Goal: Check status: Check status

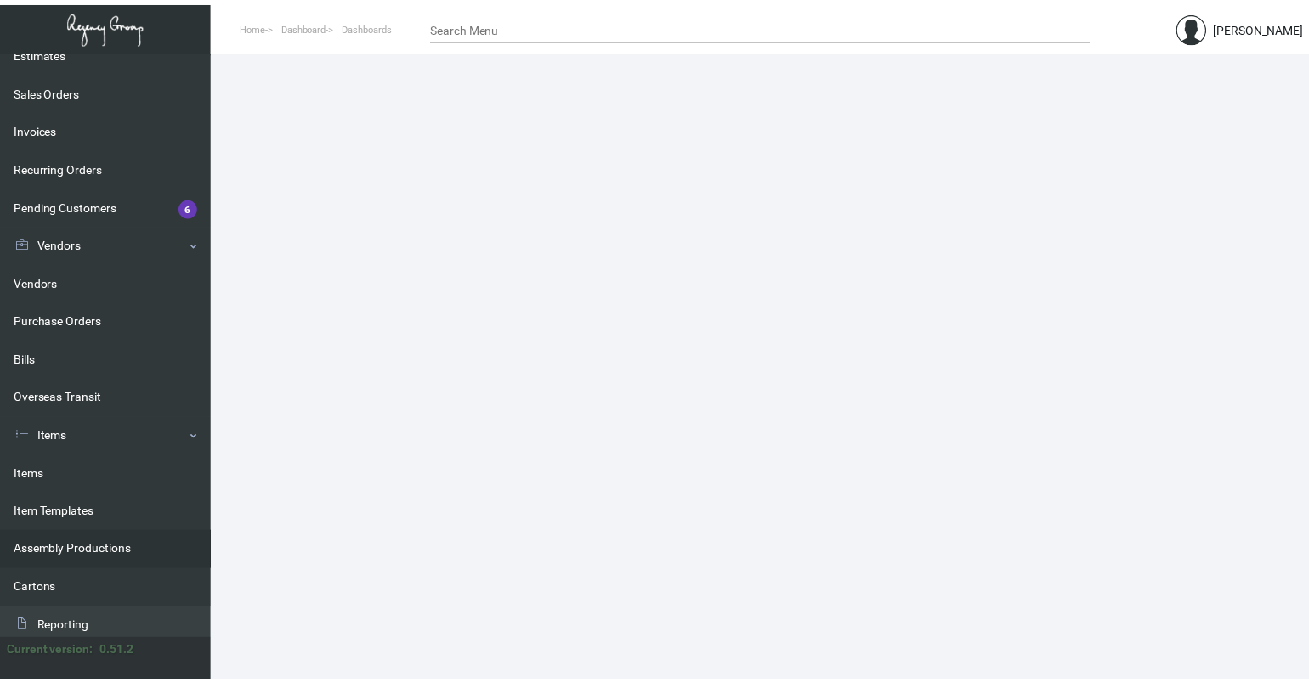
scroll to position [170, 0]
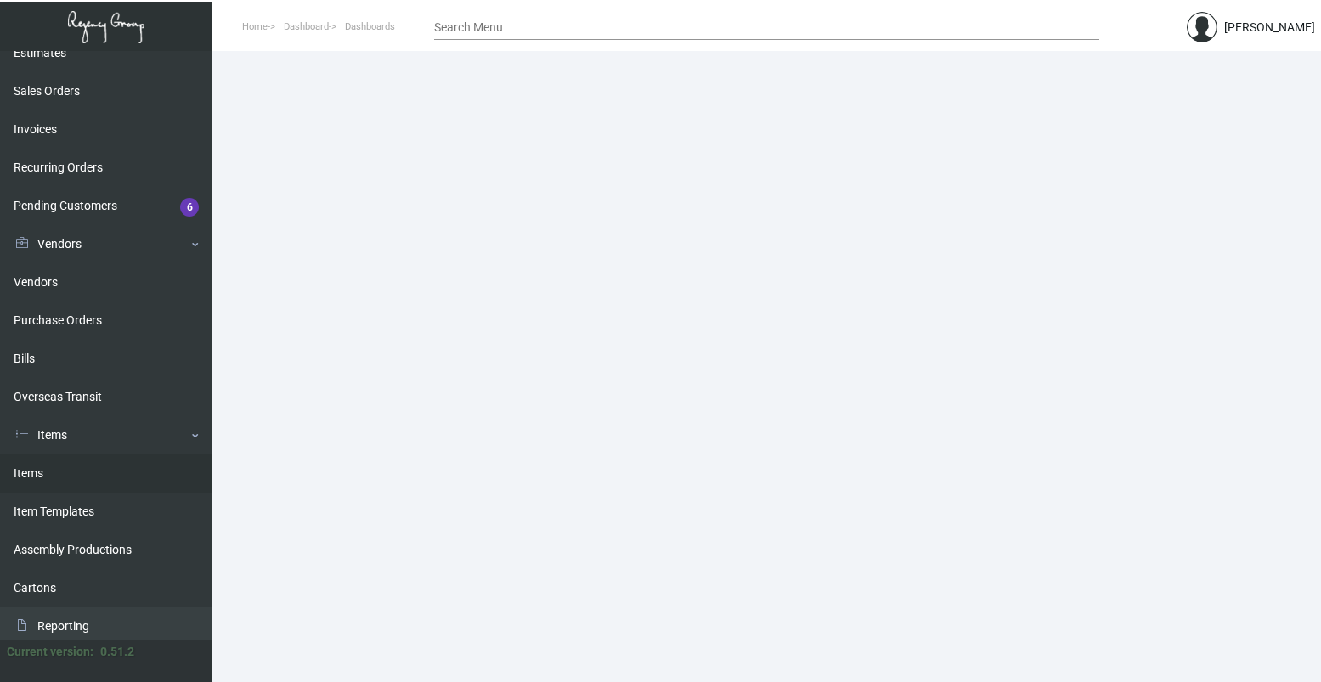
click at [65, 470] on link "Items" at bounding box center [106, 474] width 212 height 38
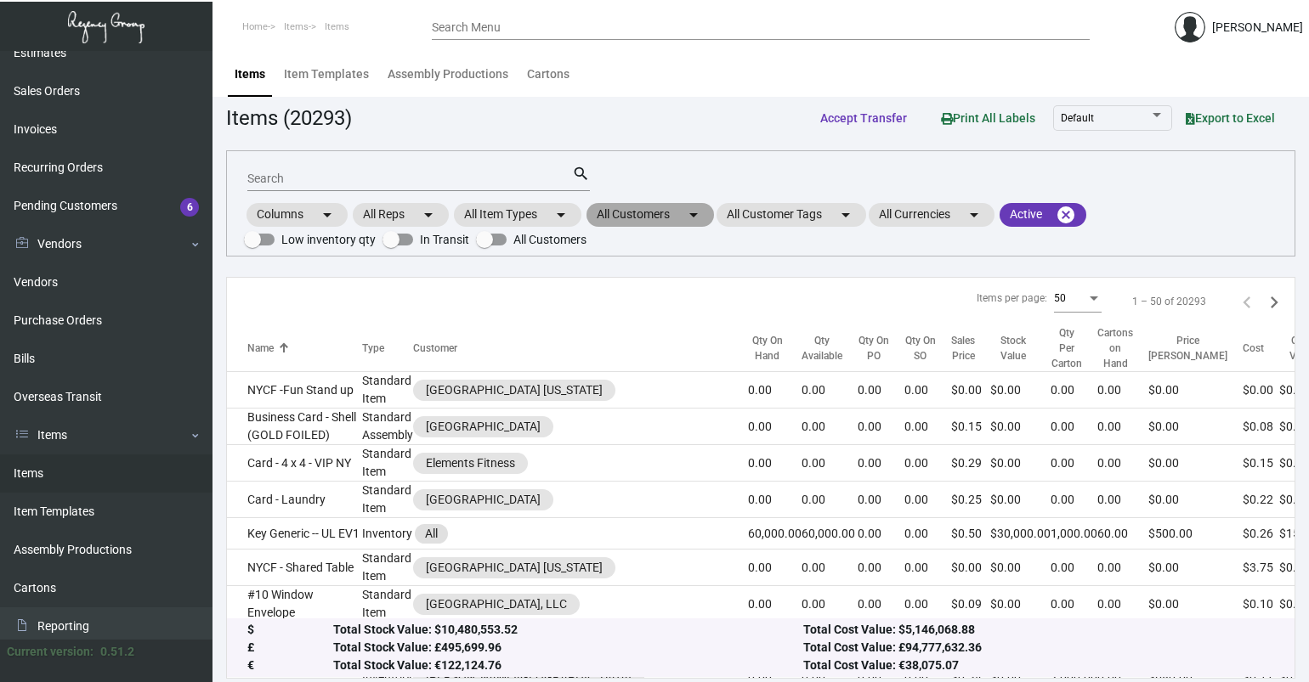
click at [646, 210] on mat-chip "All Customers arrow_drop_down" at bounding box center [649, 215] width 127 height 24
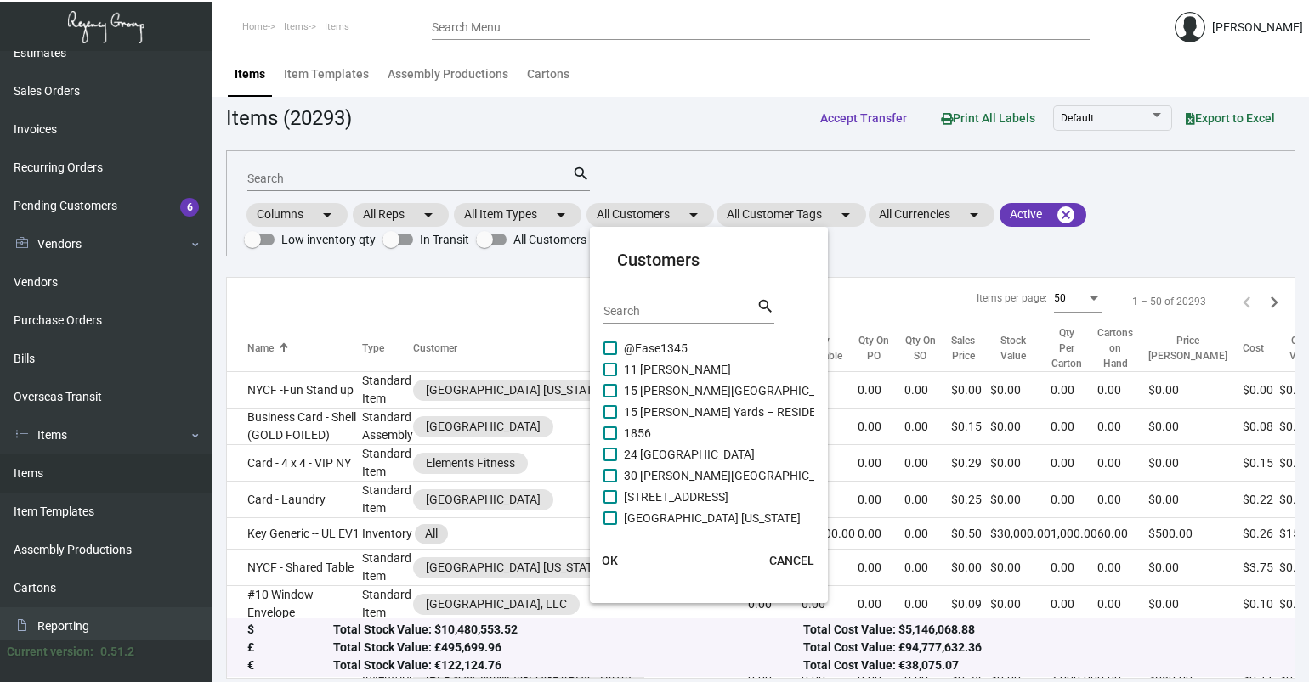
click at [643, 313] on input "Search" at bounding box center [679, 312] width 153 height 14
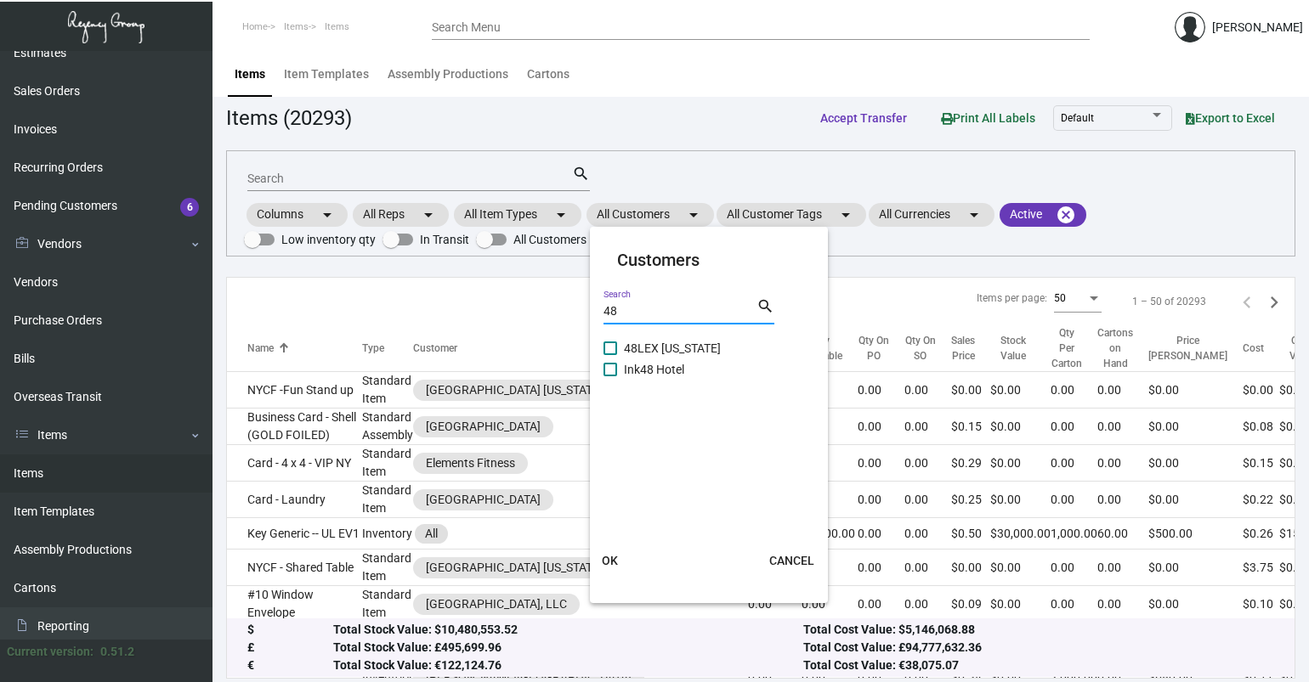
type input "48"
click at [664, 338] on span "48LEX [US_STATE]" at bounding box center [672, 348] width 97 height 20
click at [610, 355] on input "48LEX [US_STATE]" at bounding box center [609, 355] width 1 height 1
checkbox input "true"
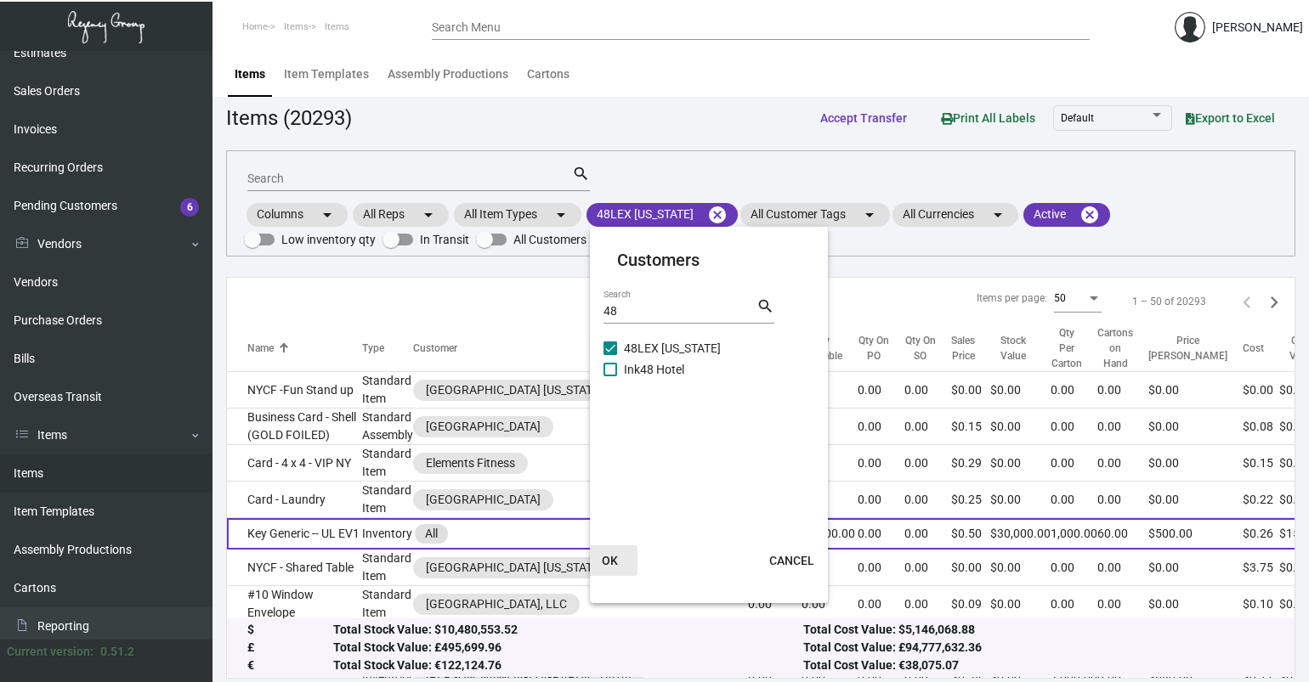
click at [607, 571] on button "OK" at bounding box center [610, 561] width 54 height 31
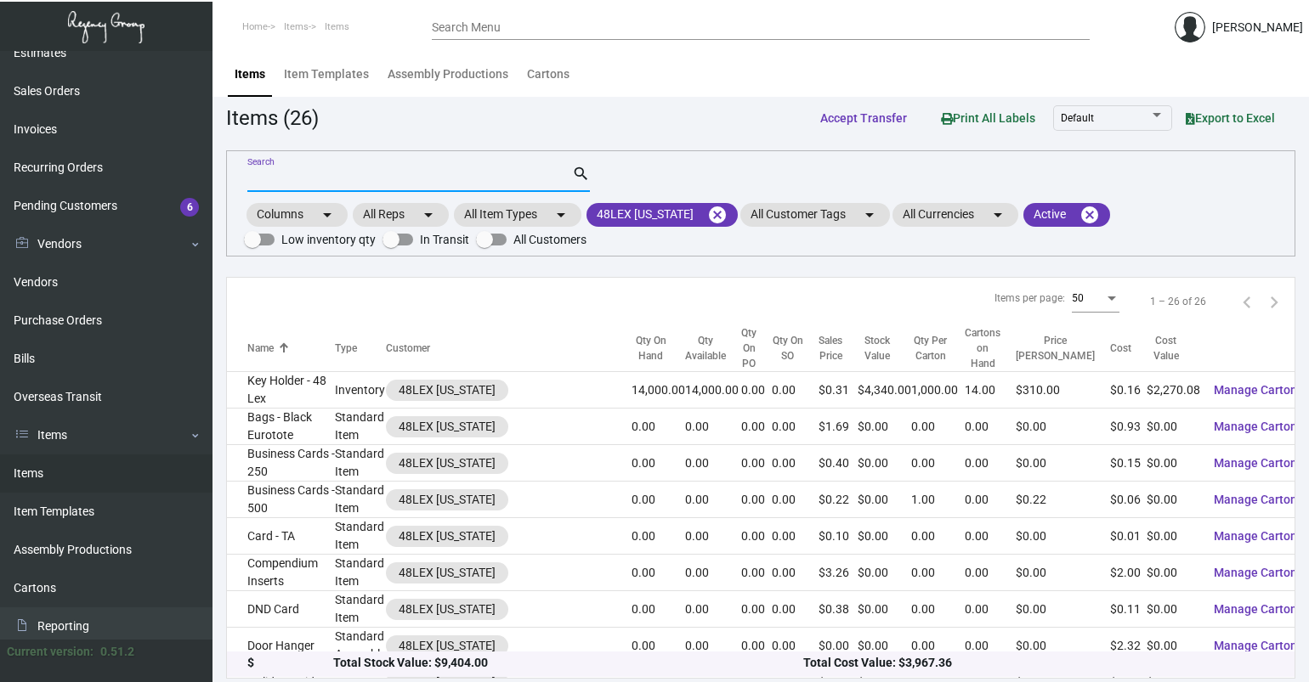
click at [331, 179] on input "Search" at bounding box center [409, 179] width 325 height 14
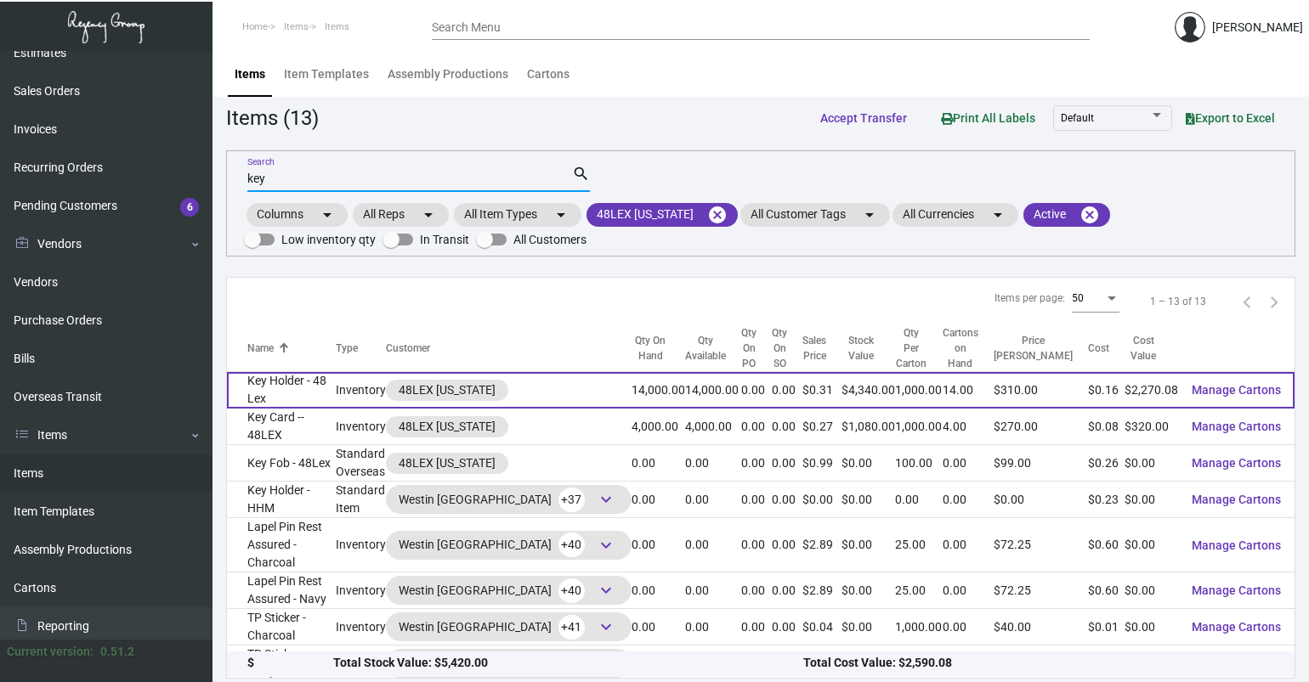
type input "key"
click at [304, 396] on td "Key Holder - 48 Lex" at bounding box center [281, 390] width 109 height 37
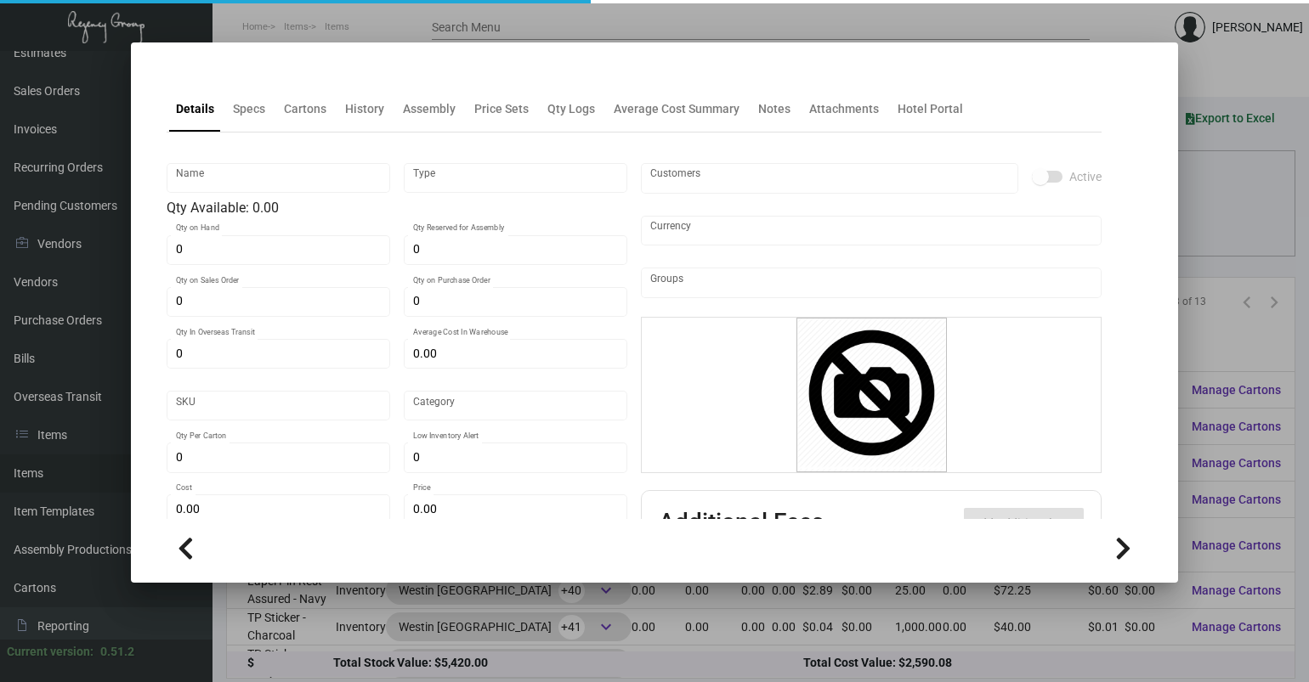
type input "Key Holder - 48 Lex"
type input "Inventory"
type input "14,000"
type input "$ 0.16072"
type input "Standard"
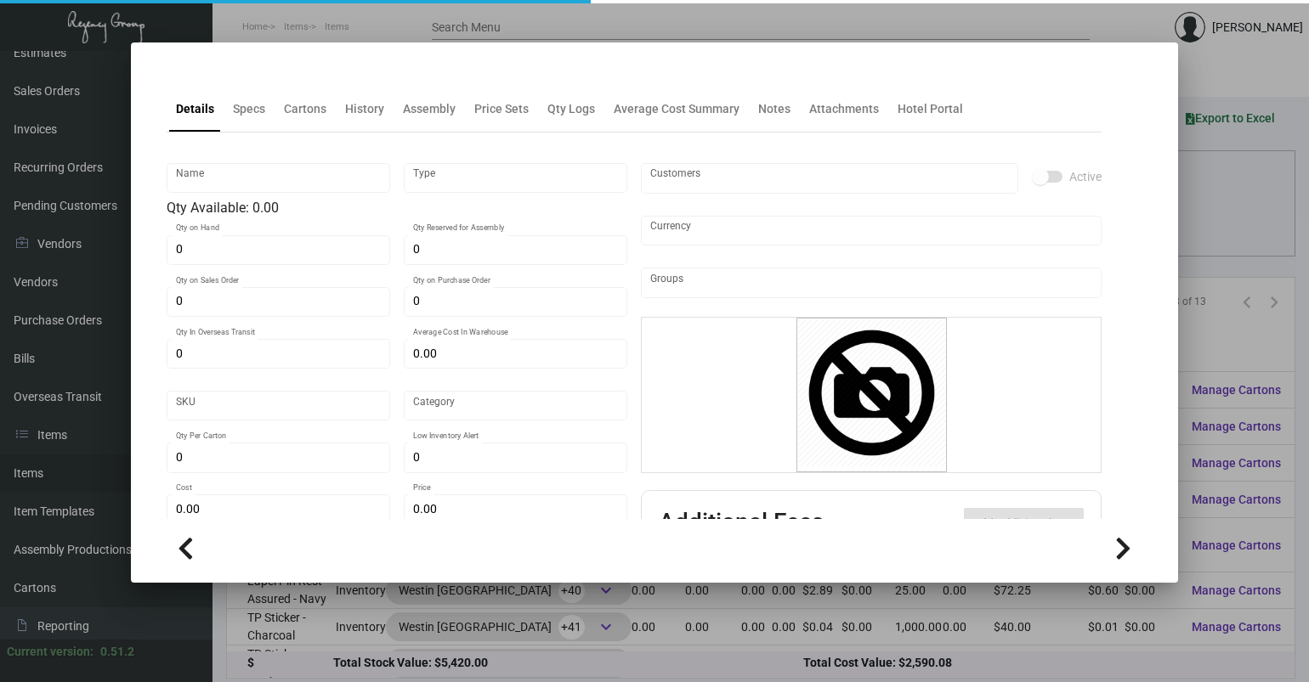
type input "1,000"
type input "$ 0.16215"
type input "$ 0.31"
checkbox input "true"
type input "United States Dollar $"
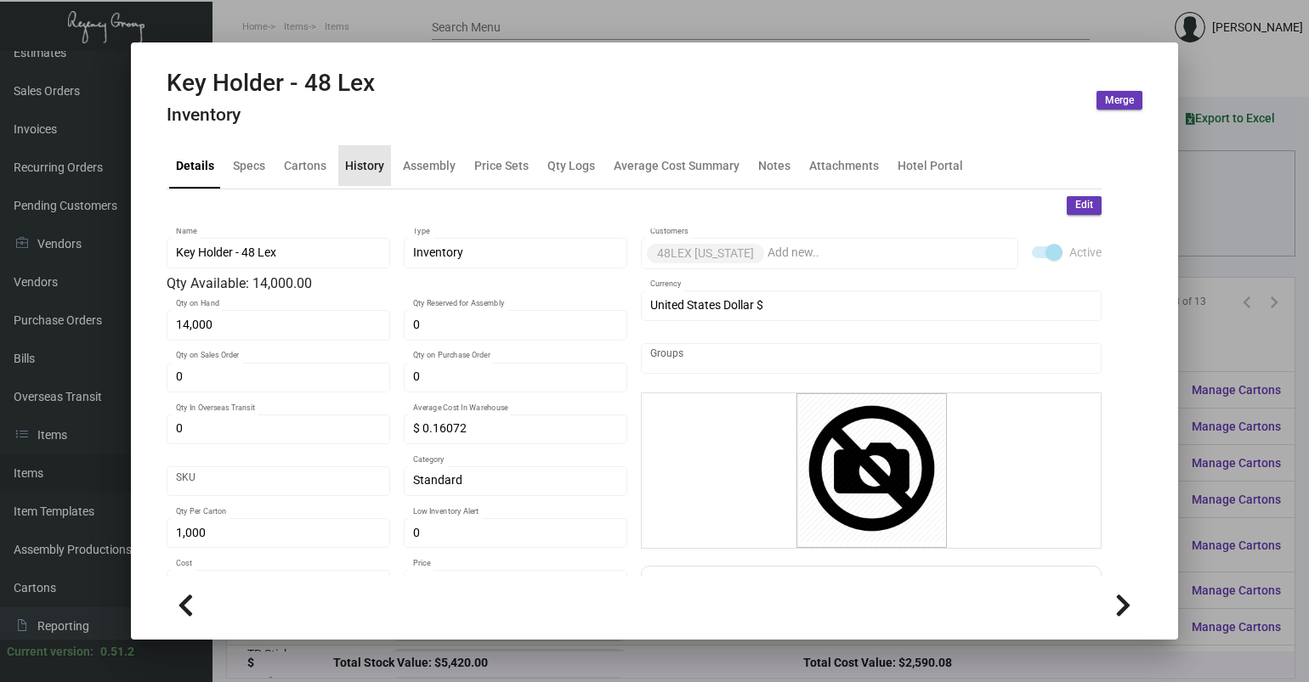
click at [349, 167] on div "History" at bounding box center [364, 165] width 39 height 18
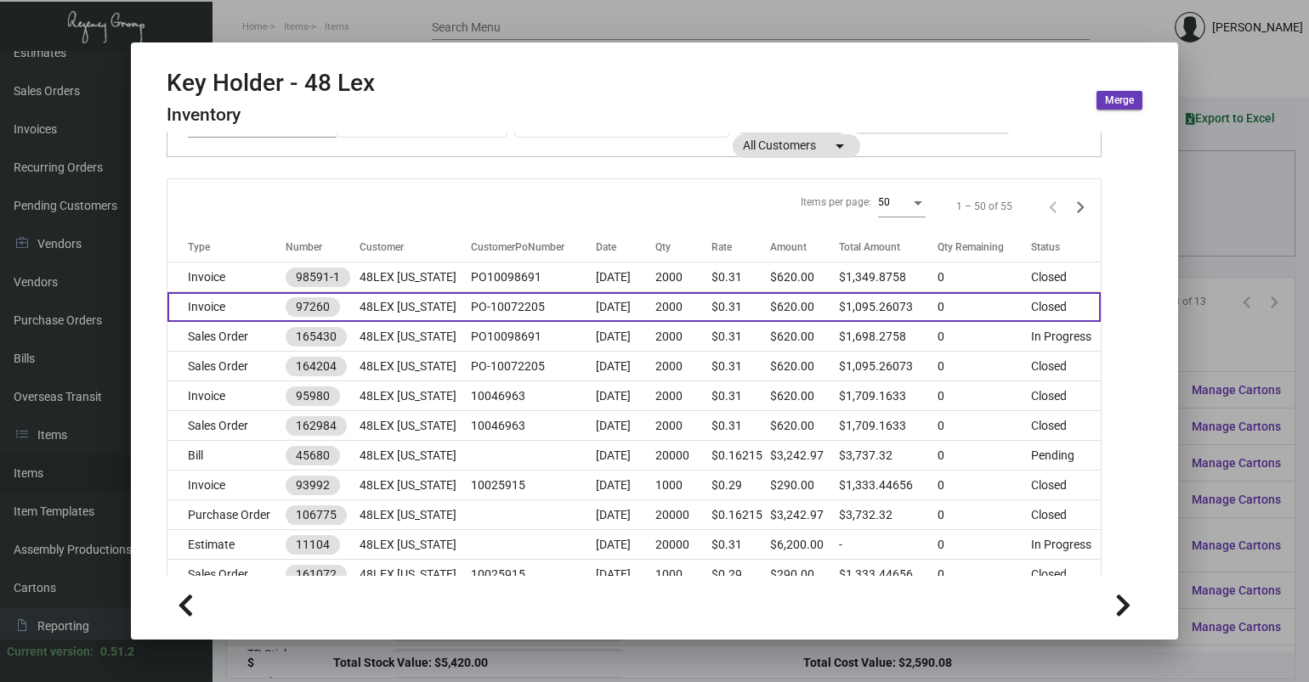
scroll to position [170, 0]
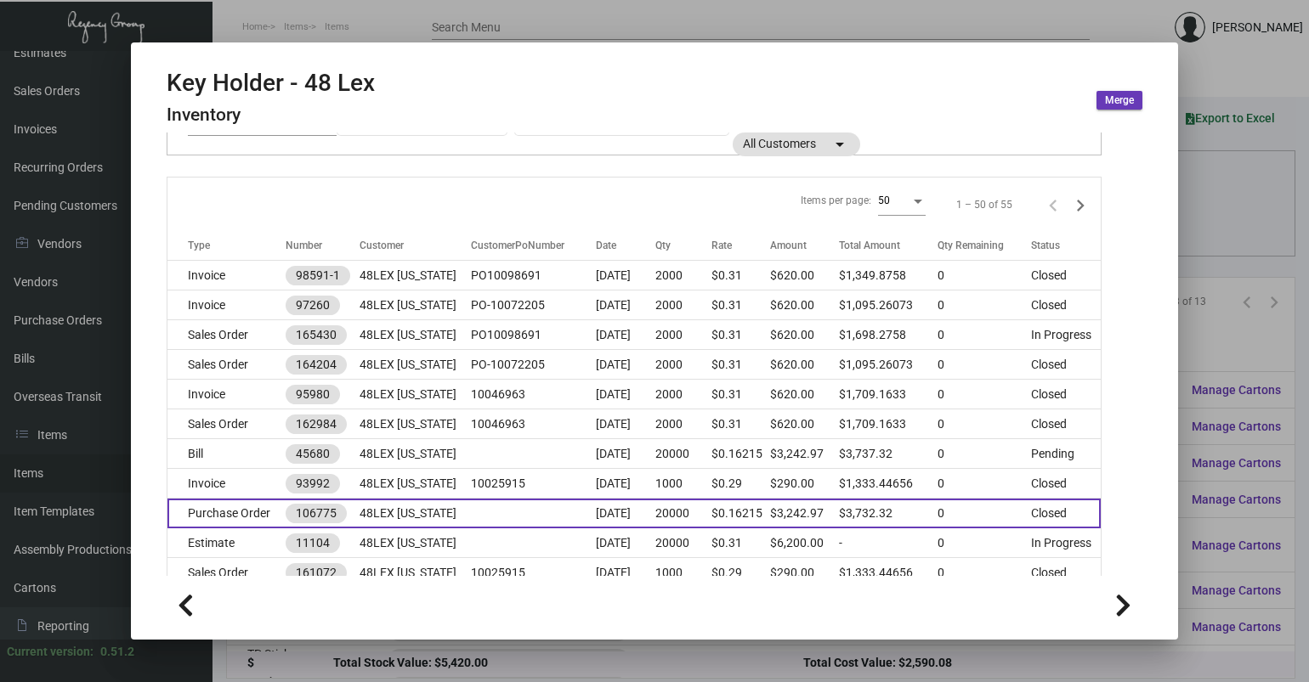
click at [596, 523] on td "[DATE]" at bounding box center [625, 514] width 59 height 30
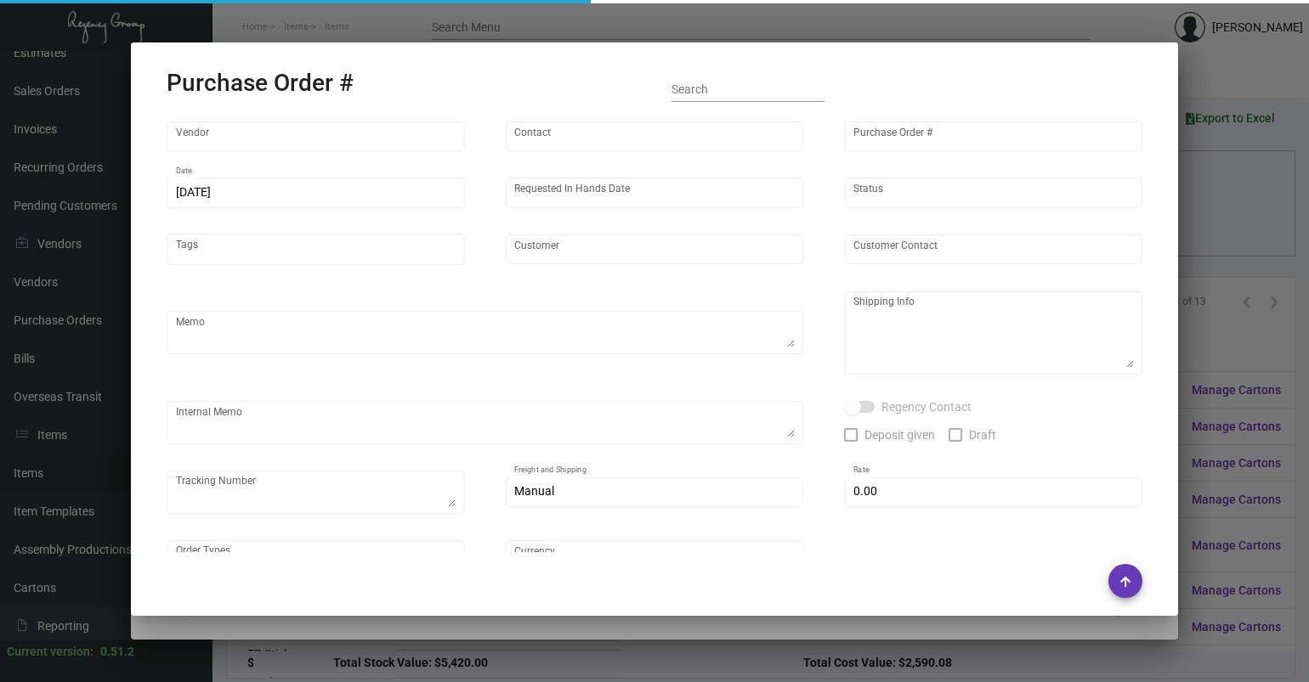
type input "Team Concept"
type input "[PERSON_NAME]"
type input "106775"
type input "[DATE]"
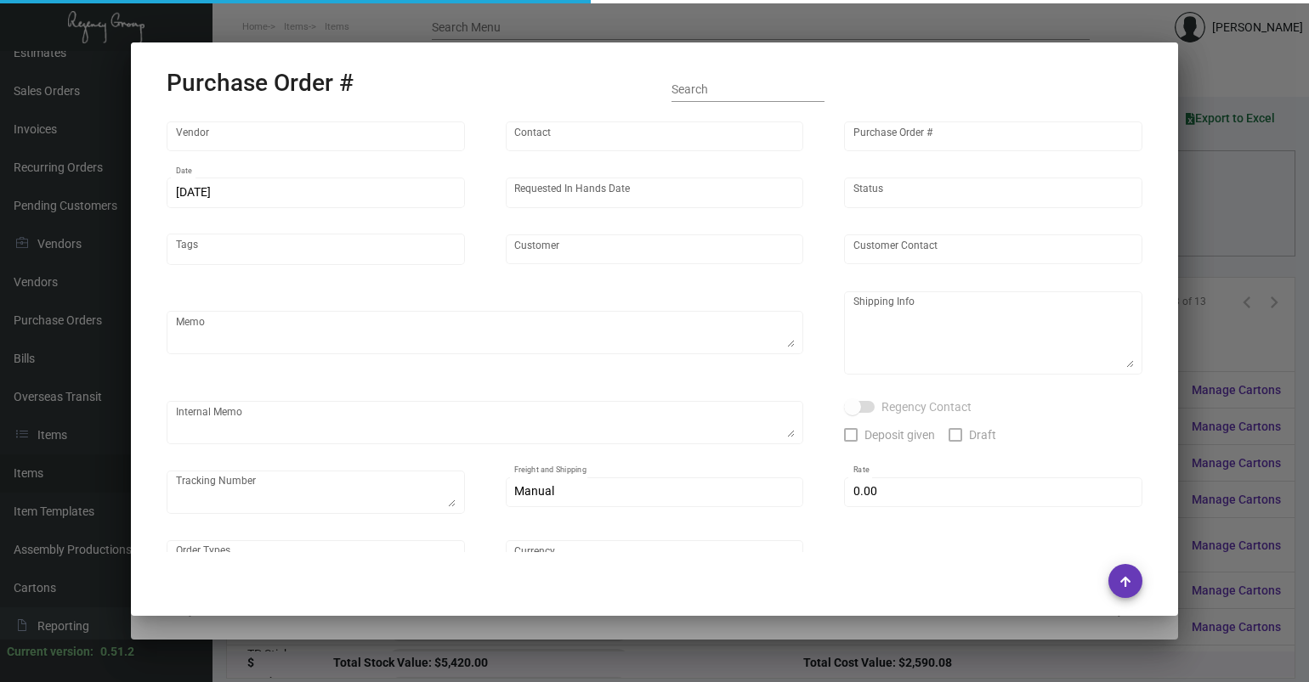
type input "48LEX [US_STATE]"
type textarea "PLEASE SEND PDF PROOFS TO OUR ART TEAM ; [EMAIL_ADDRESS][DOMAIN_NAME] WITH ME I…"
type textarea "Regency Group NJ - [PERSON_NAME] [STREET_ADDRESS]"
type textarea "8.14 - [PERSON_NAME]/[PERSON_NAME] requesting for update as this was requested …"
checkbox input "true"
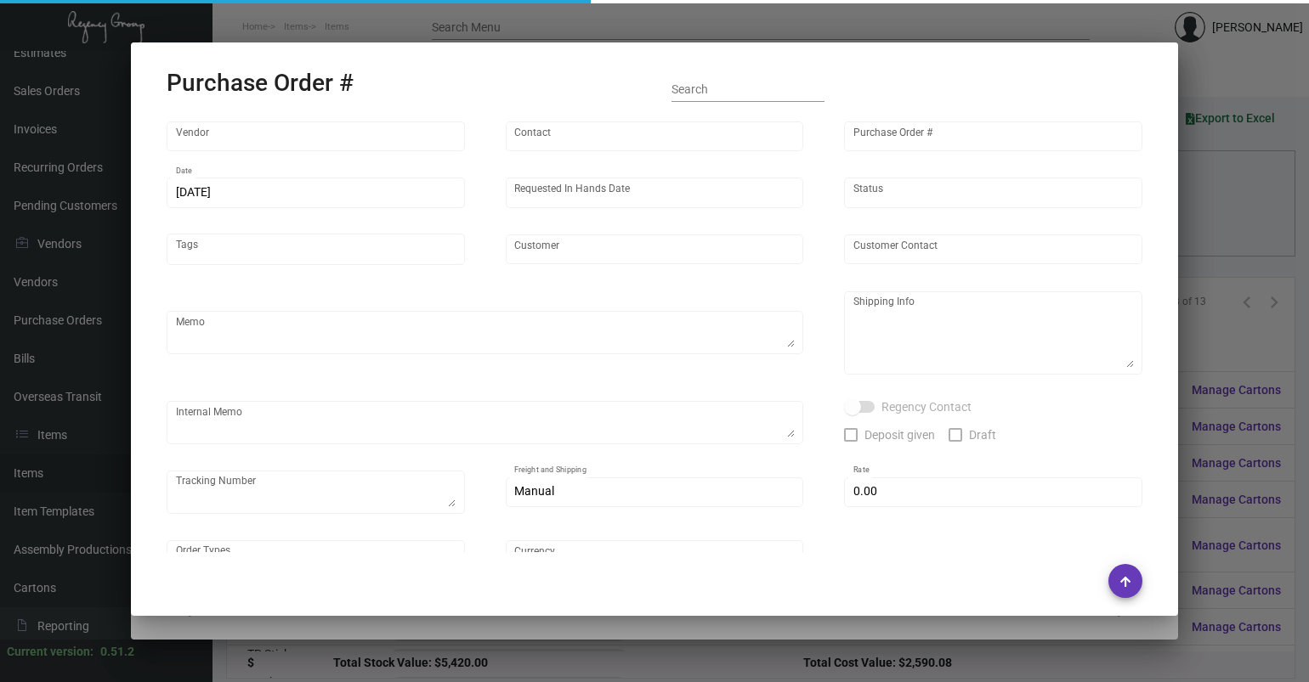
type input "$ 0.00"
type input "United States Dollar $"
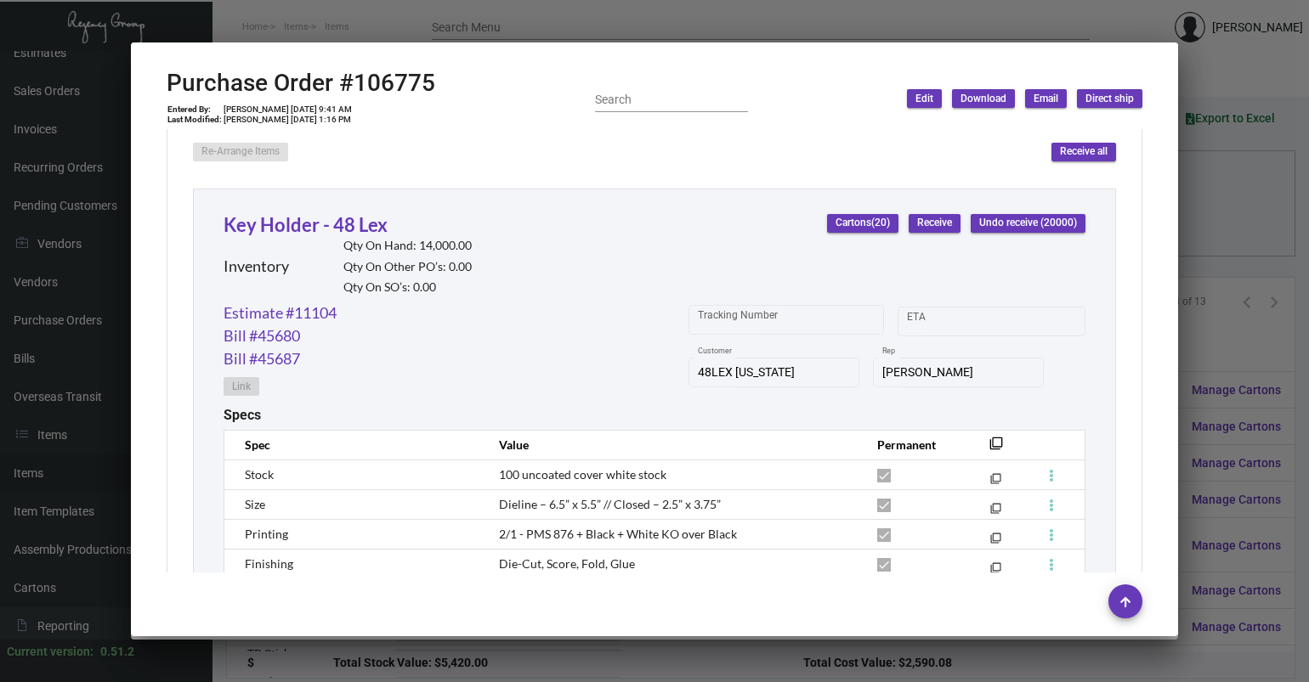
scroll to position [850, 0]
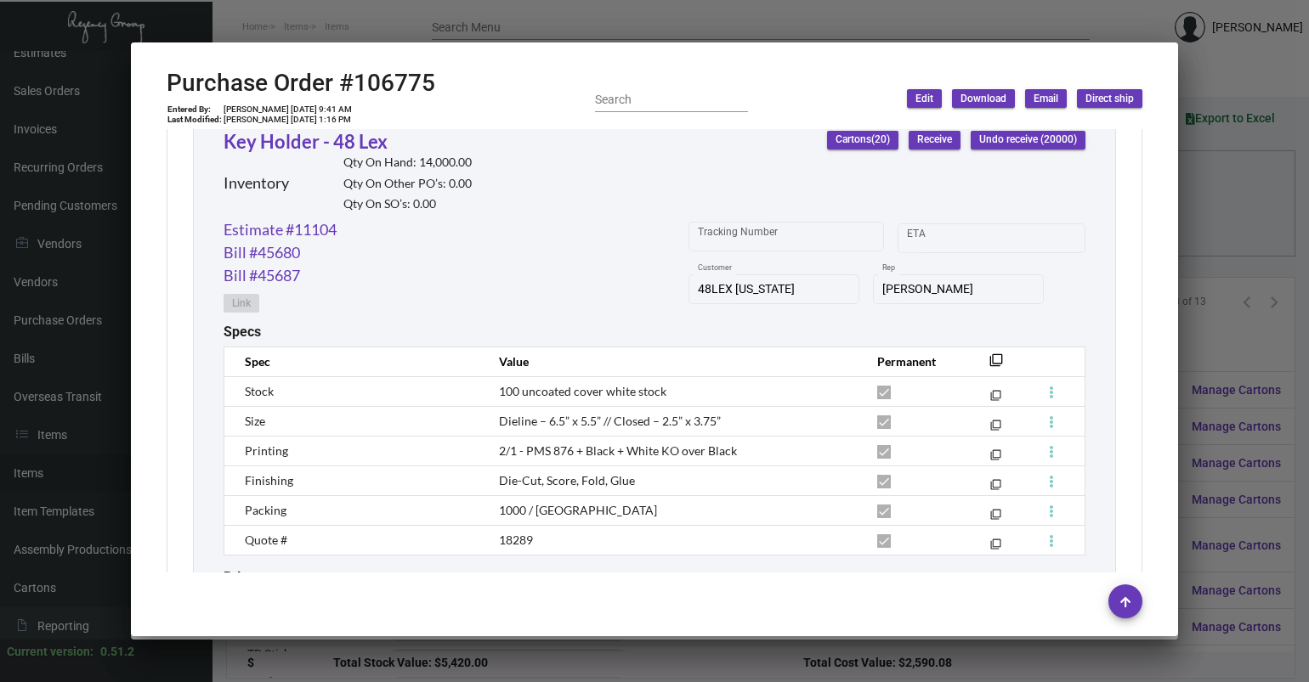
click at [459, 2] on div at bounding box center [654, 341] width 1309 height 682
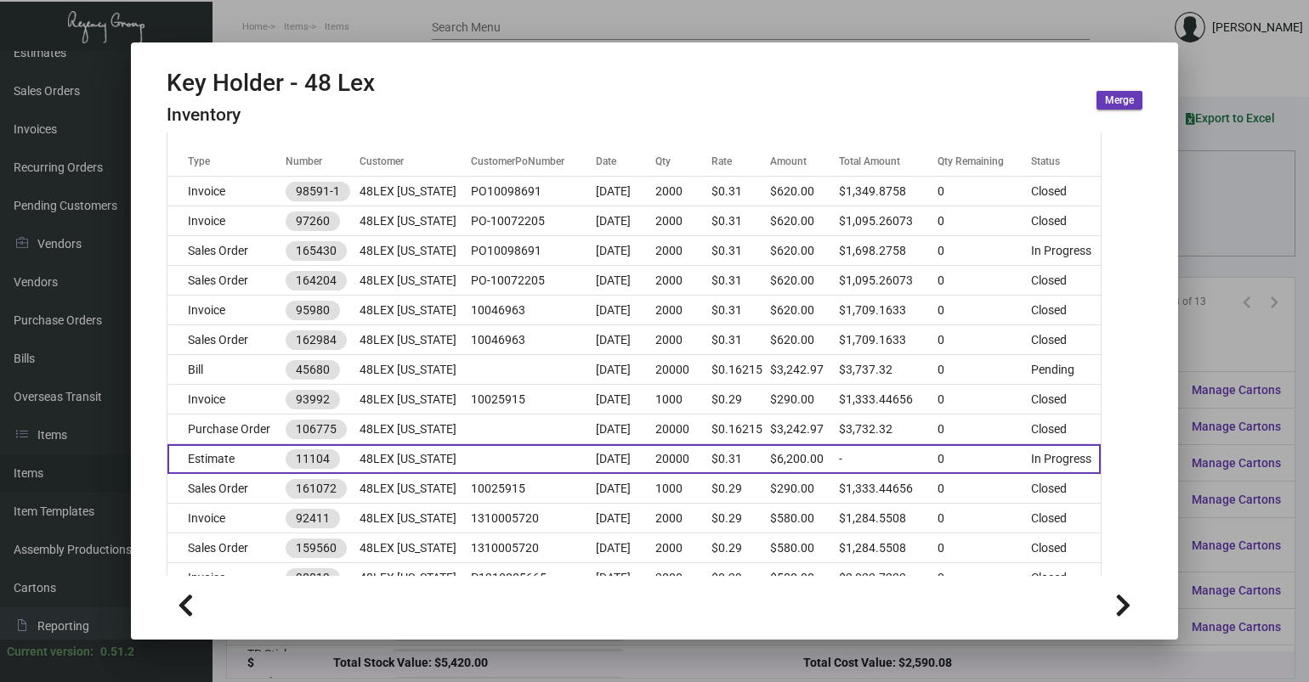
scroll to position [255, 0]
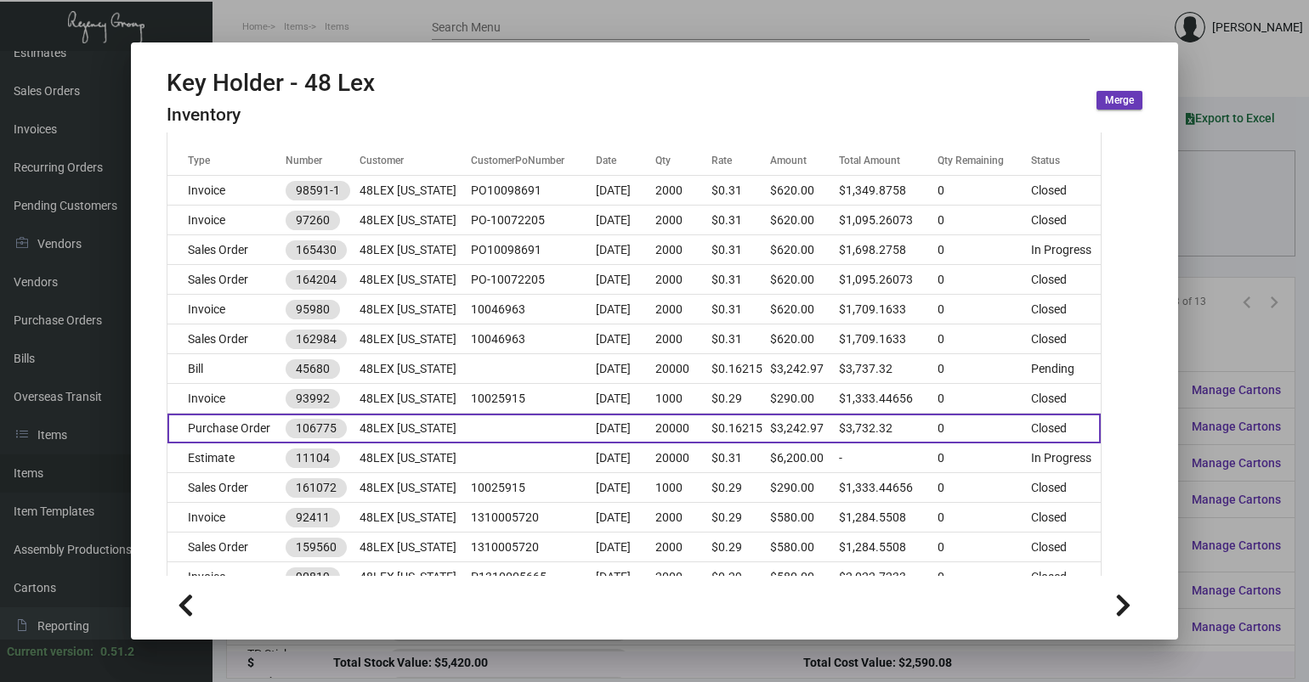
click at [500, 431] on td at bounding box center [533, 429] width 125 height 30
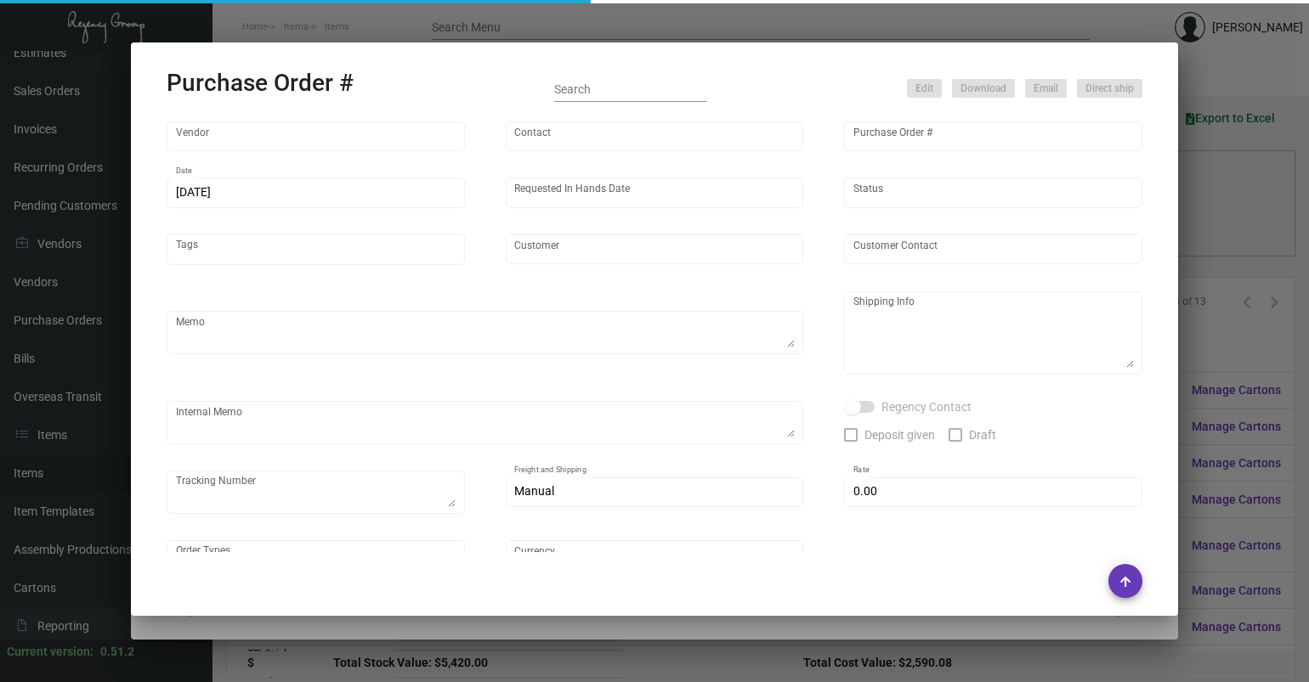
type input "Team Concept"
type input "[PERSON_NAME]"
type input "106775"
type input "[DATE]"
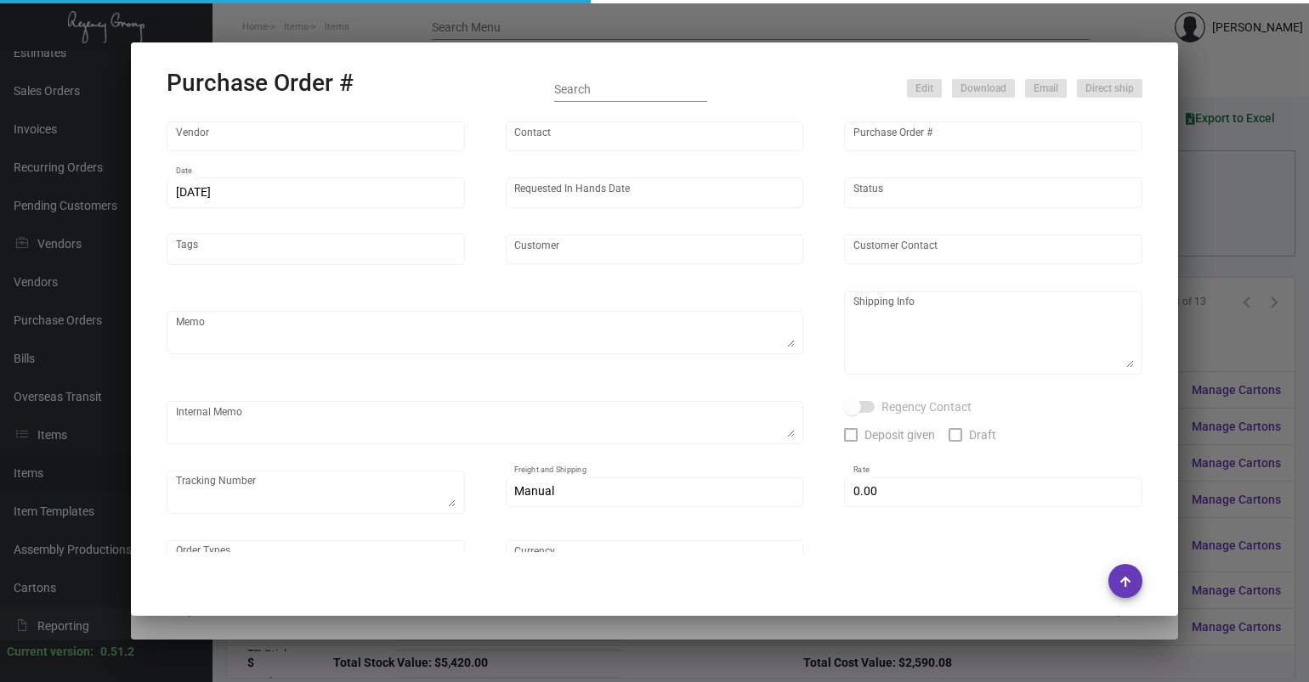
type input "48LEX [US_STATE]"
type textarea "PLEASE SEND PDF PROOFS TO OUR ART TEAM ; [EMAIL_ADDRESS][DOMAIN_NAME] WITH ME I…"
type textarea "Regency Group NJ - [PERSON_NAME] [STREET_ADDRESS]"
type textarea "8.14 - [PERSON_NAME]/[PERSON_NAME] requesting for update as this was requested …"
checkbox input "true"
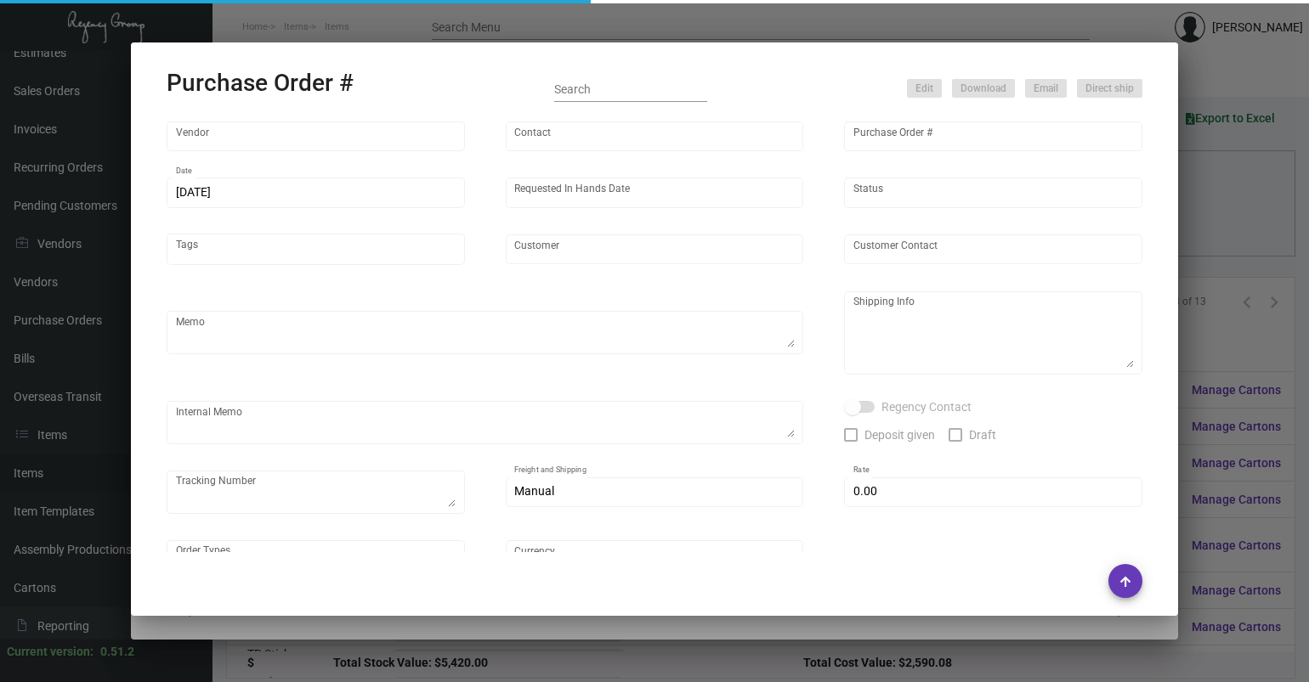
type input "$ 0.00"
type input "United States Dollar $"
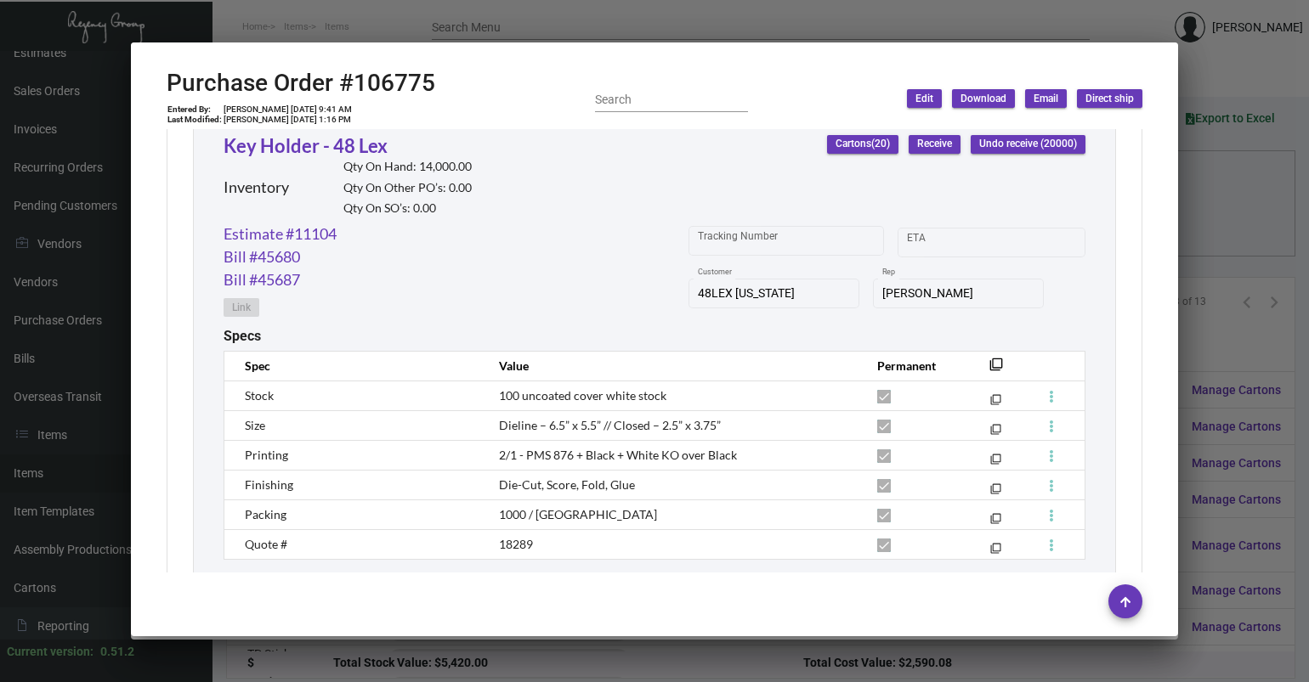
scroll to position [765, 0]
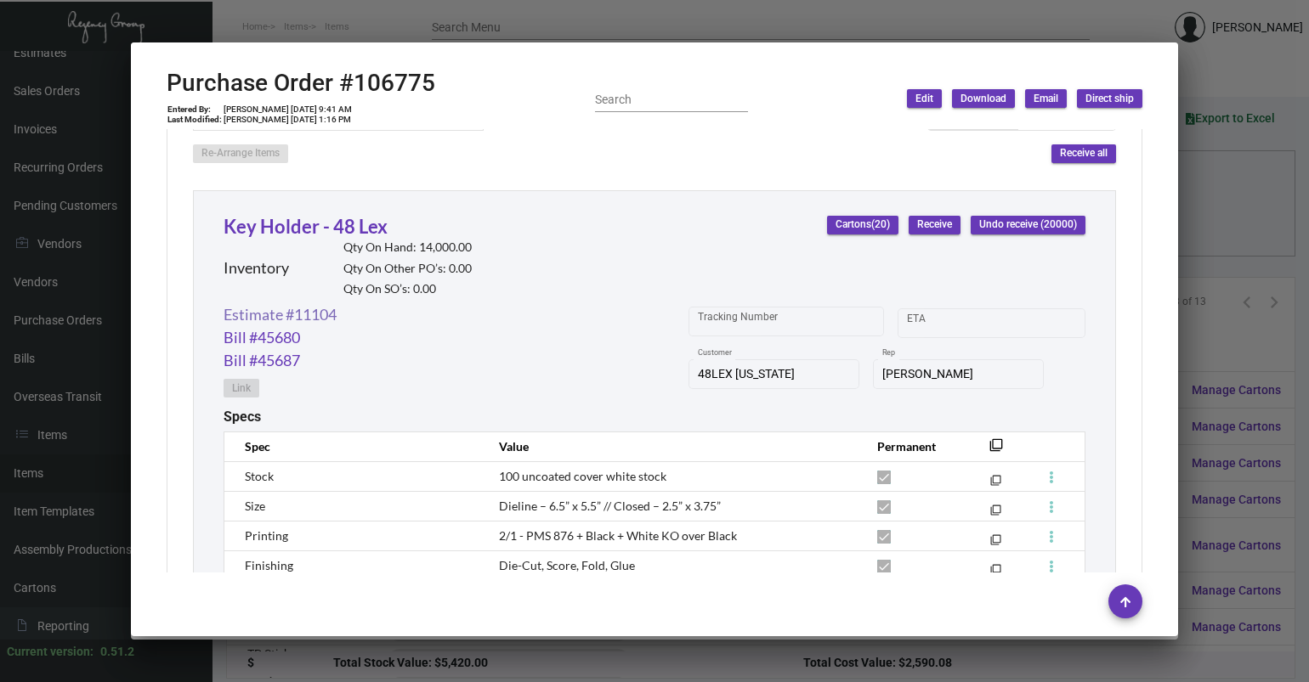
click at [282, 316] on link "Estimate #11104" at bounding box center [279, 314] width 113 height 23
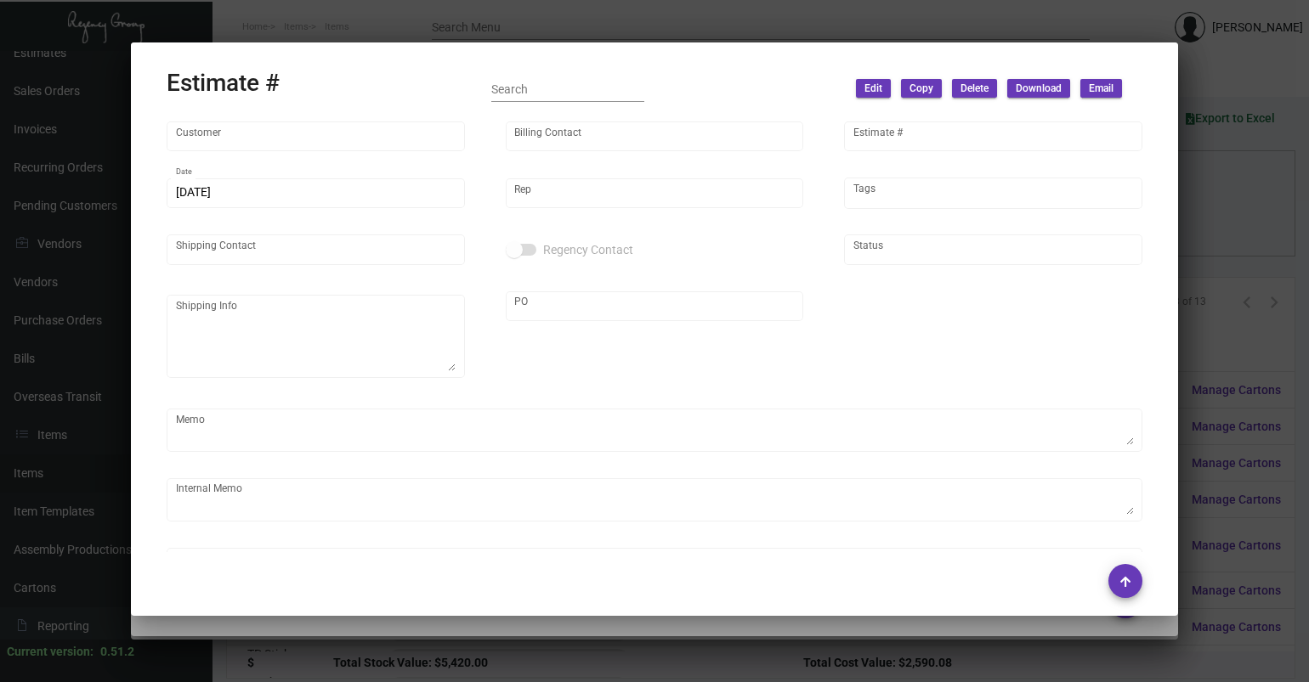
type input "48LEX [US_STATE]"
type input "Accounts Receivables"
type input "11104"
type input "[DATE]"
type input "[PERSON_NAME]"
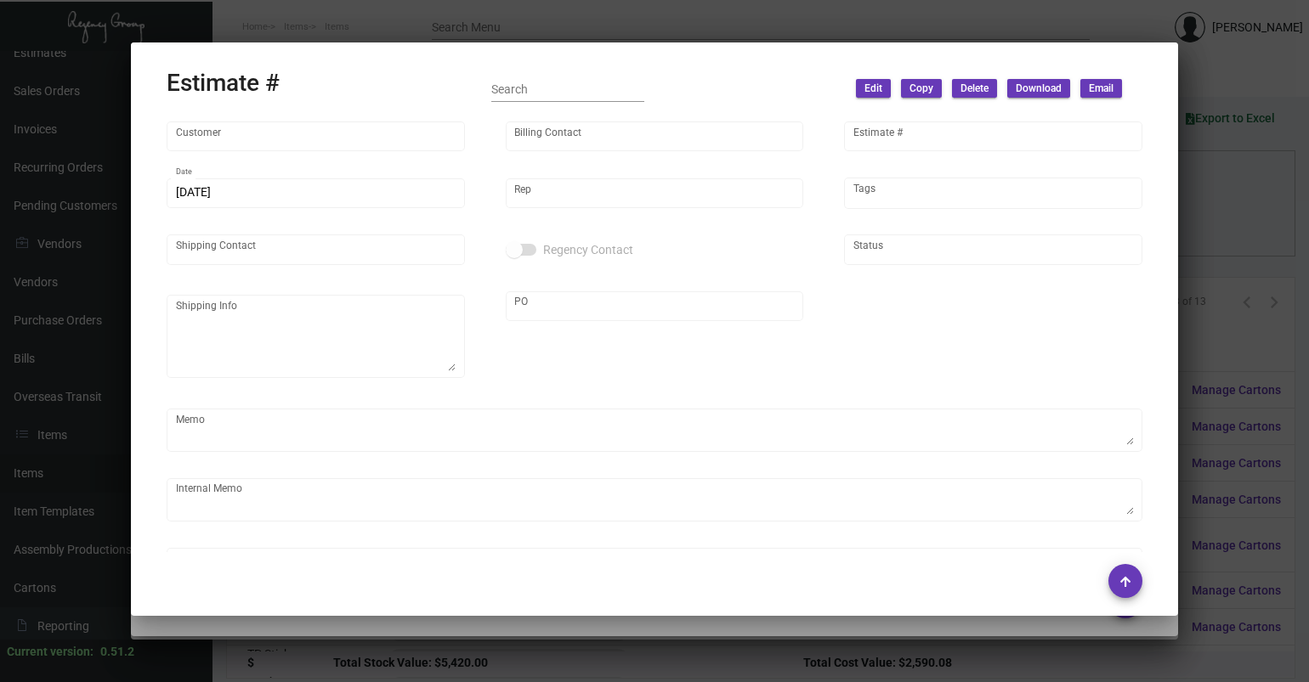
type input "United States Dollar $"
type input "$ 0.00"
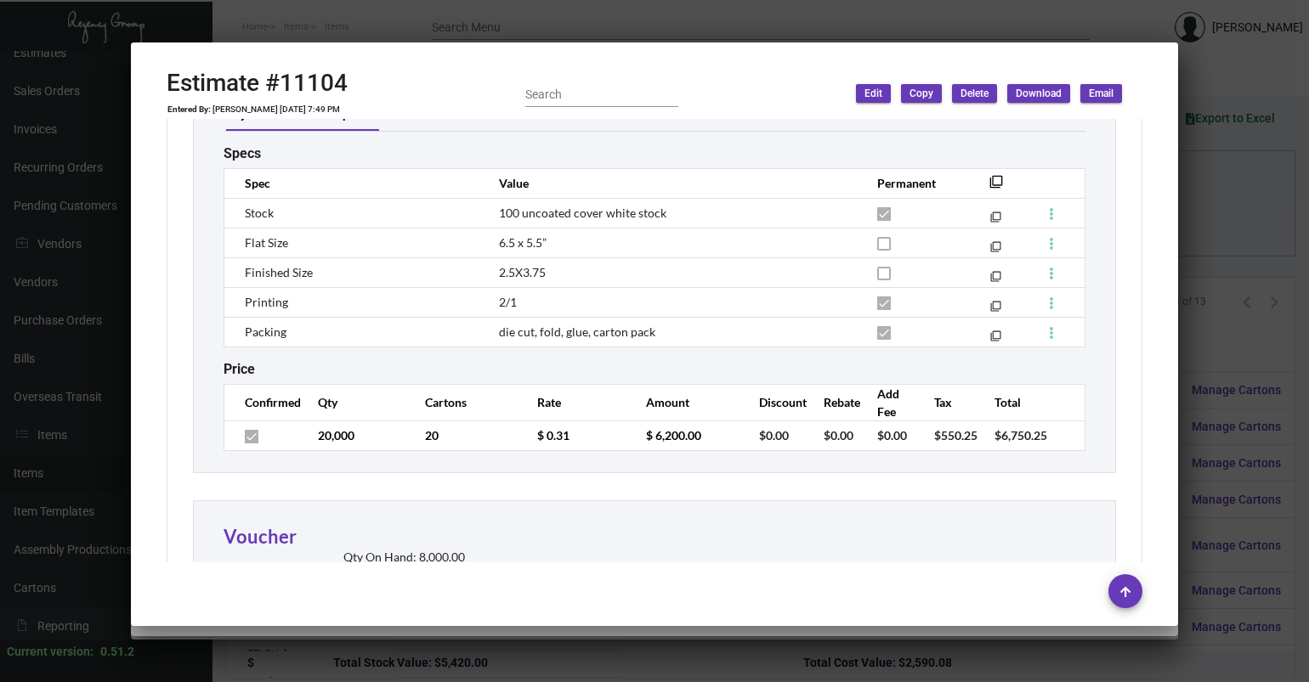
scroll to position [1360, 0]
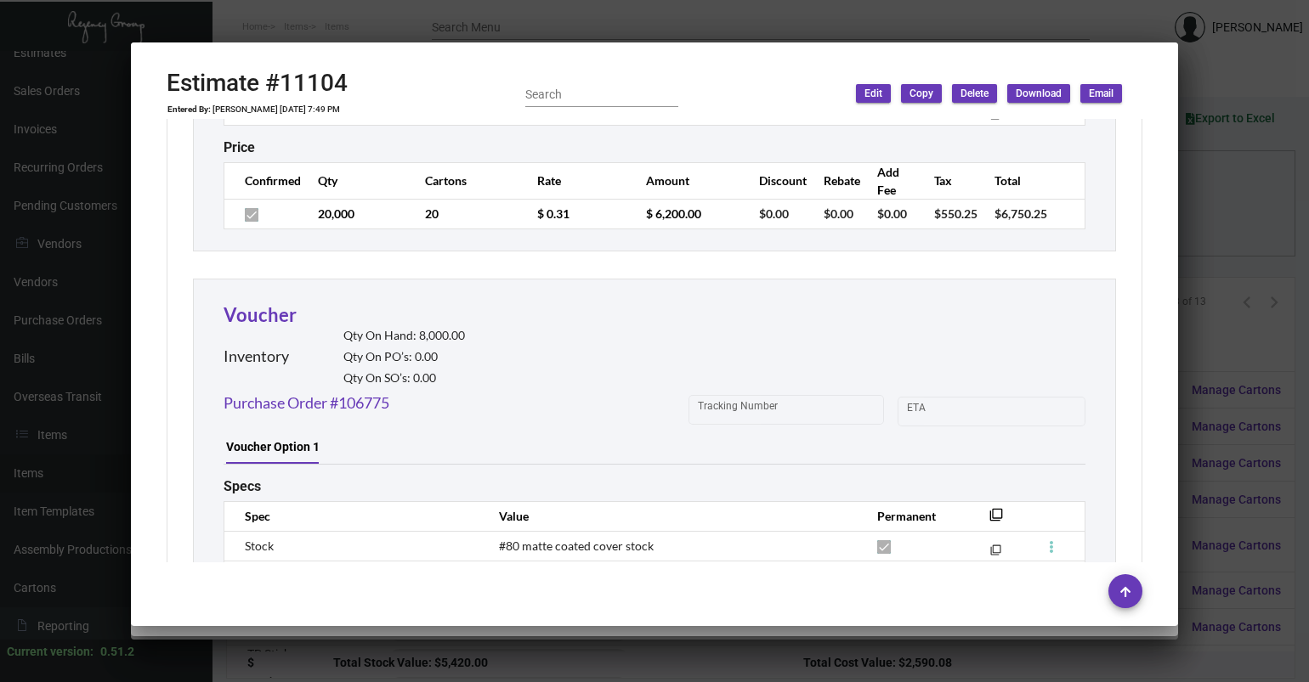
click at [534, 30] on div at bounding box center [654, 341] width 1309 height 682
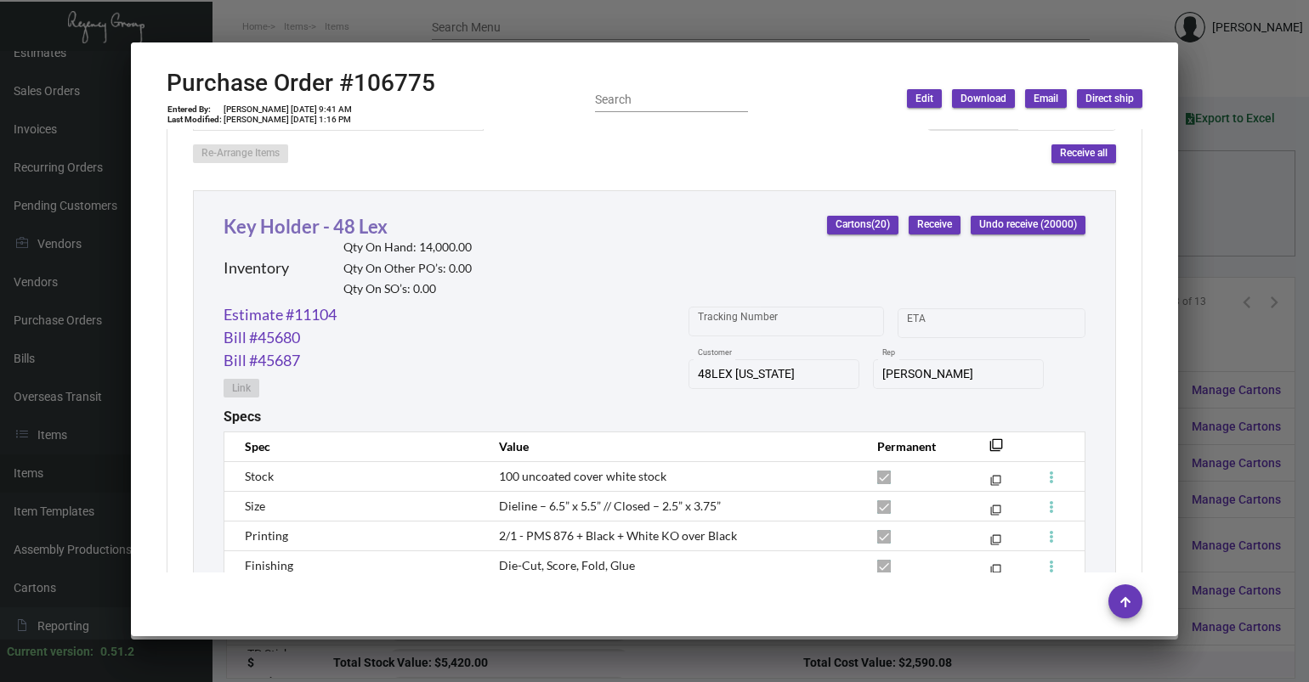
click at [321, 227] on link "Key Holder - 48 Lex" at bounding box center [305, 226] width 164 height 23
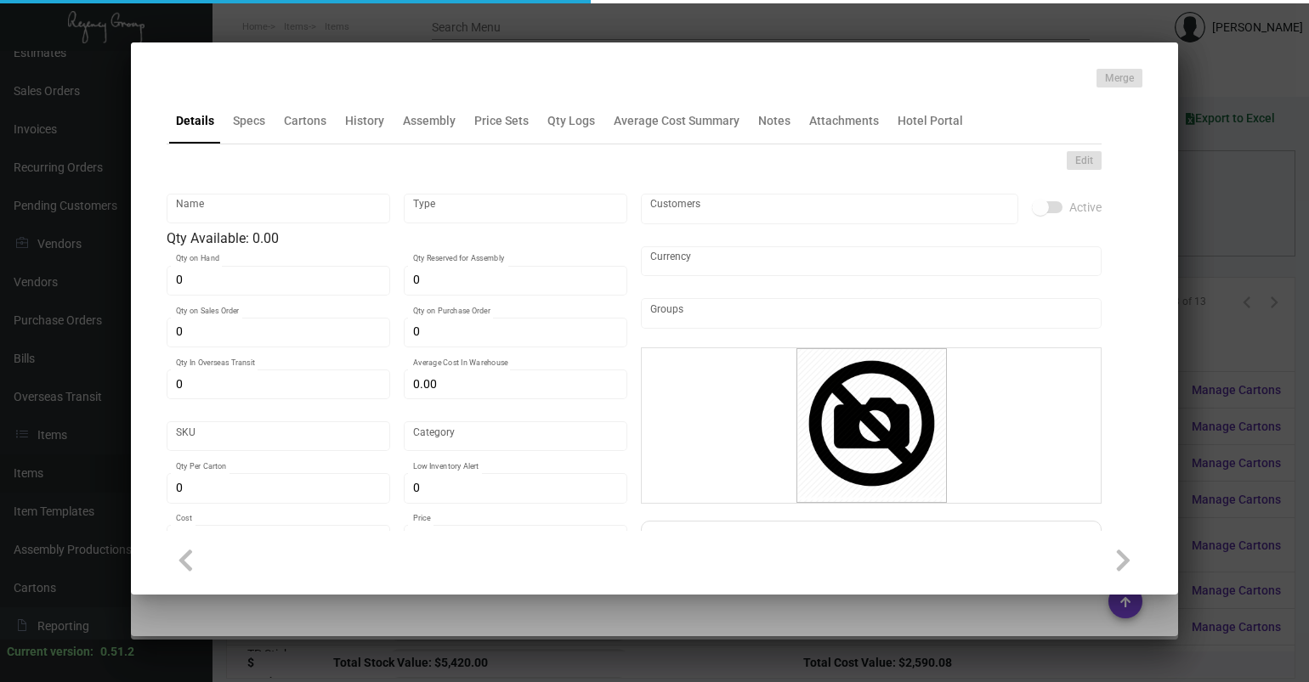
type input "Key Holder - 48 Lex"
type input "Inventory"
type input "14,000"
type input "$ 0.16072"
type input "Standard"
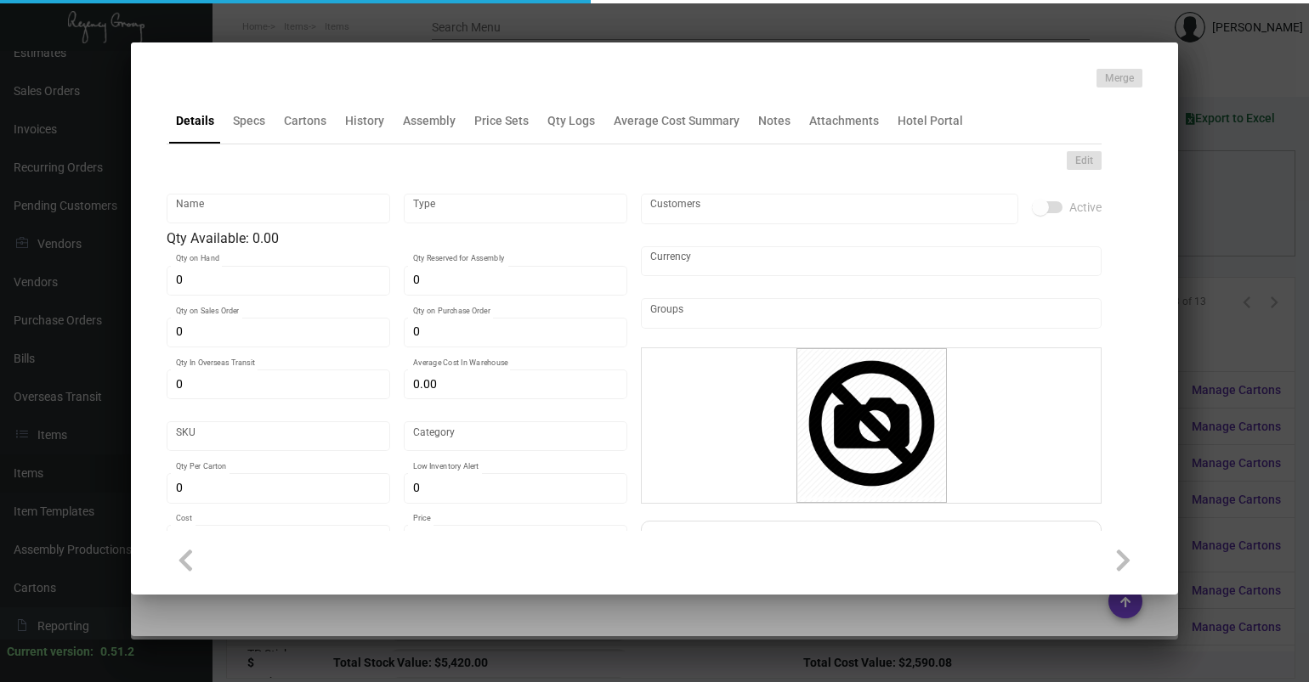
type input "1,000"
type input "$ 0.16215"
type input "$ 0.31"
checkbox input "true"
type input "United States Dollar $"
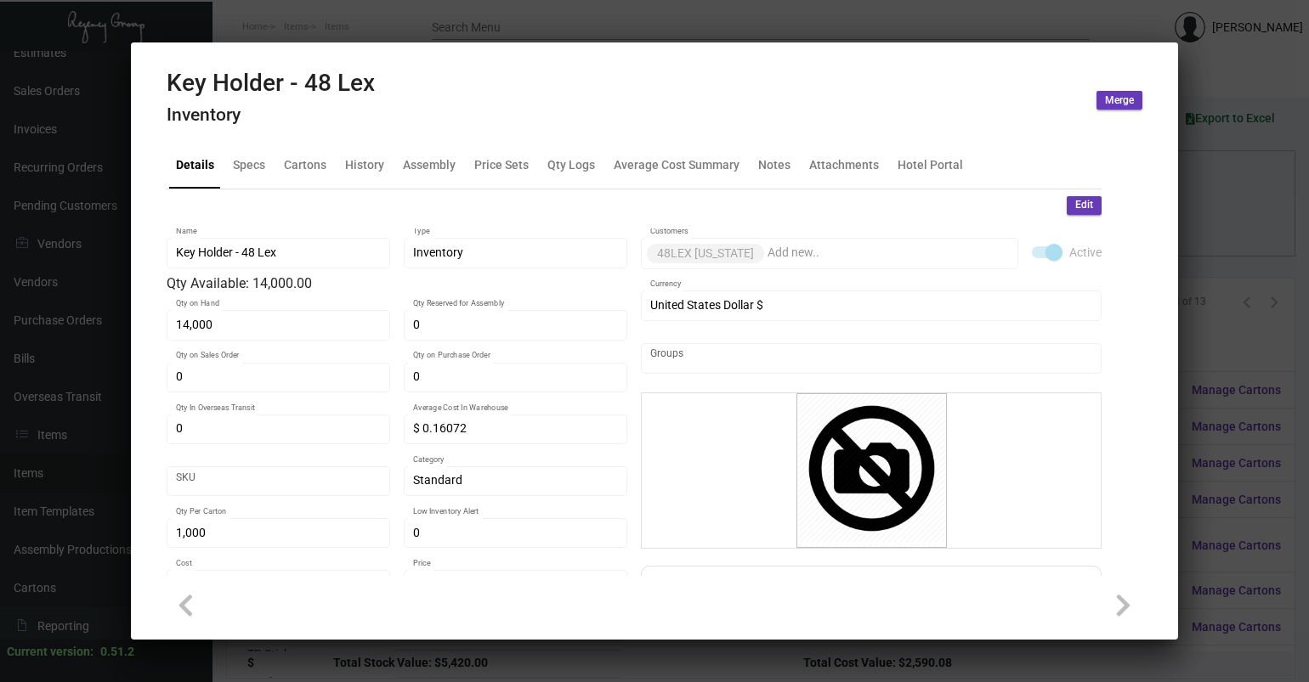
click at [370, 36] on div at bounding box center [654, 341] width 1309 height 682
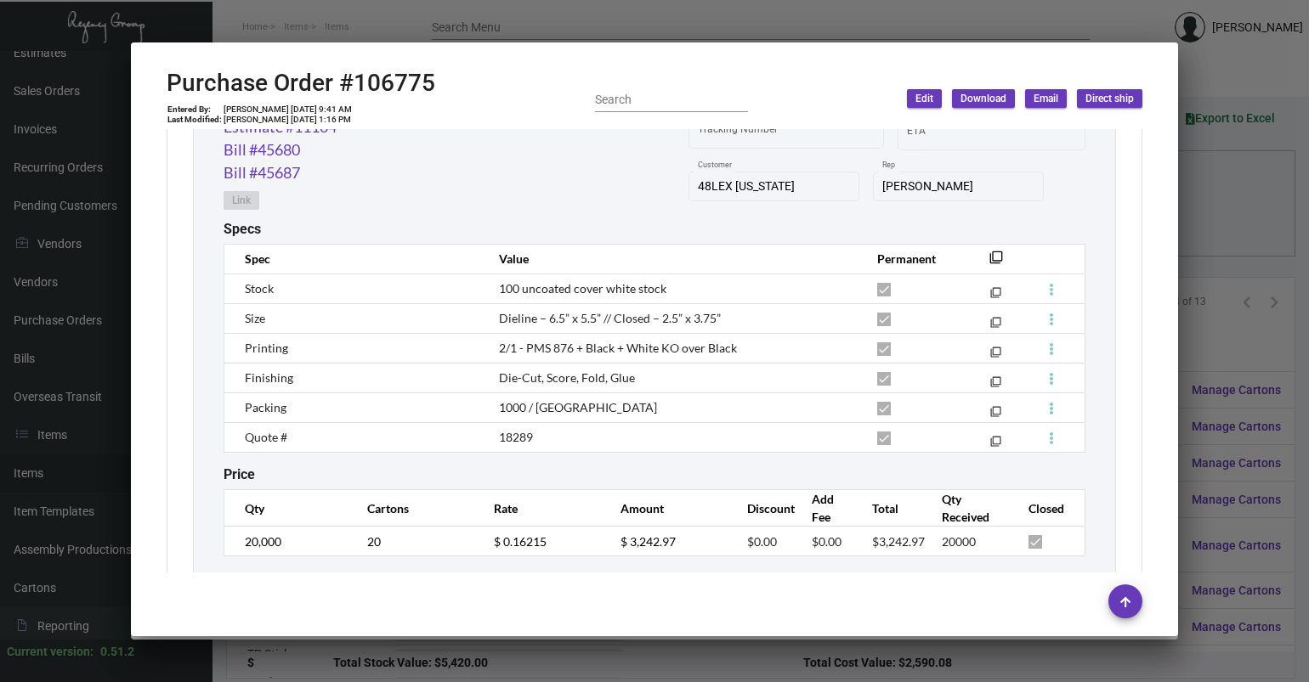
scroll to position [935, 0]
